Goal: Book appointment/travel/reservation

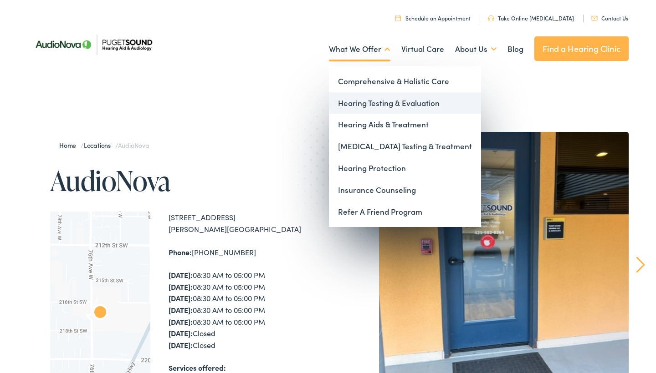
click at [371, 105] on link "Hearing Testing & Evaluation" at bounding box center [405, 103] width 152 height 22
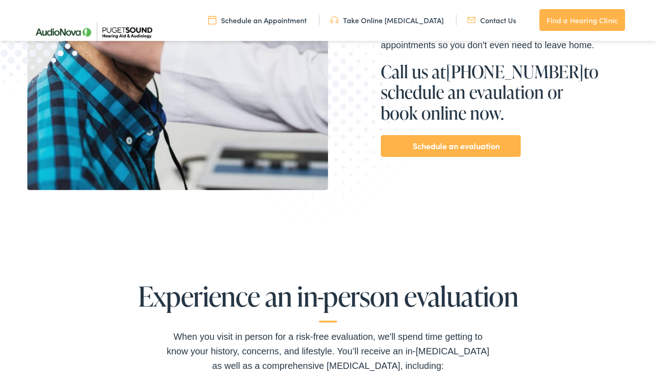
scroll to position [316, 0]
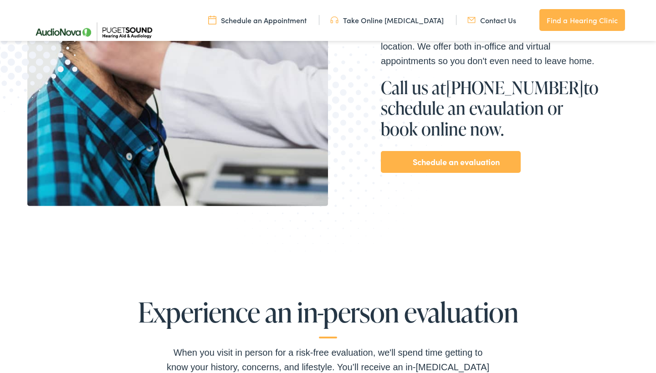
click at [444, 164] on link "Schedule an evaluation" at bounding box center [455, 162] width 87 height 15
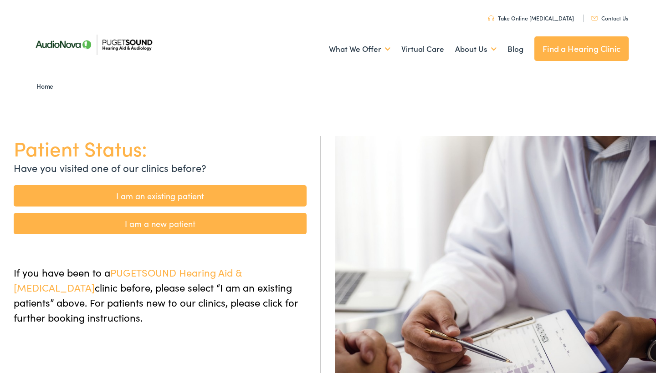
click at [162, 219] on link "I am a new patient" at bounding box center [160, 223] width 293 height 21
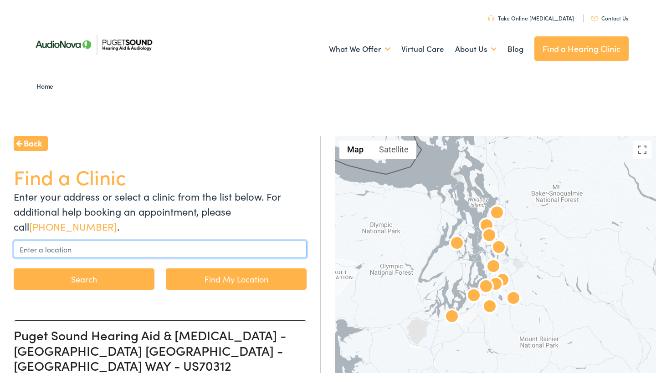
click at [74, 248] on input "text" at bounding box center [160, 249] width 293 height 17
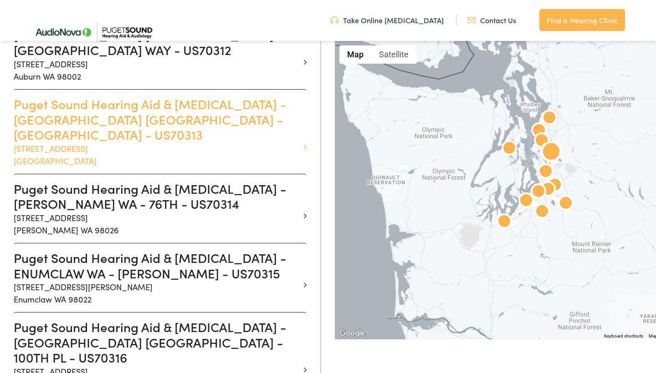
scroll to position [320, 0]
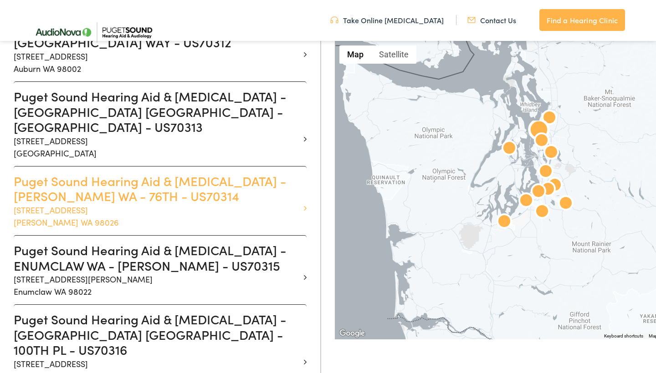
click at [48, 173] on h3 "Puget Sound Hearing Aid & [MEDICAL_DATA] - [PERSON_NAME] WA - 76TH - US70314" at bounding box center [157, 188] width 286 height 31
